Goal: Navigation & Orientation: Go to known website

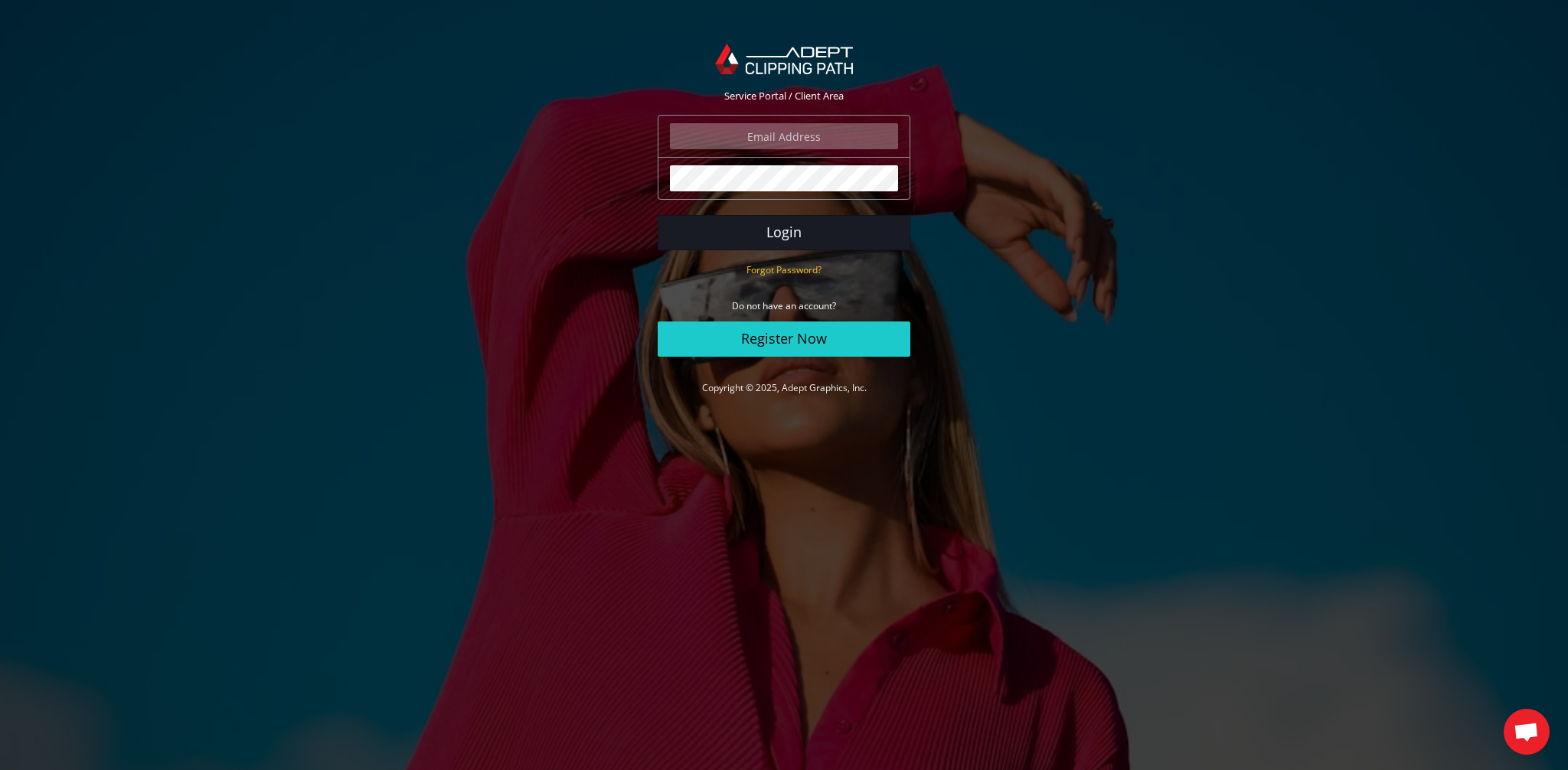
type input "[PERSON_NAME][EMAIL_ADDRESS][DOMAIN_NAME]"
click at [804, 241] on button "Login" at bounding box center [784, 233] width 253 height 35
